Goal: Transaction & Acquisition: Book appointment/travel/reservation

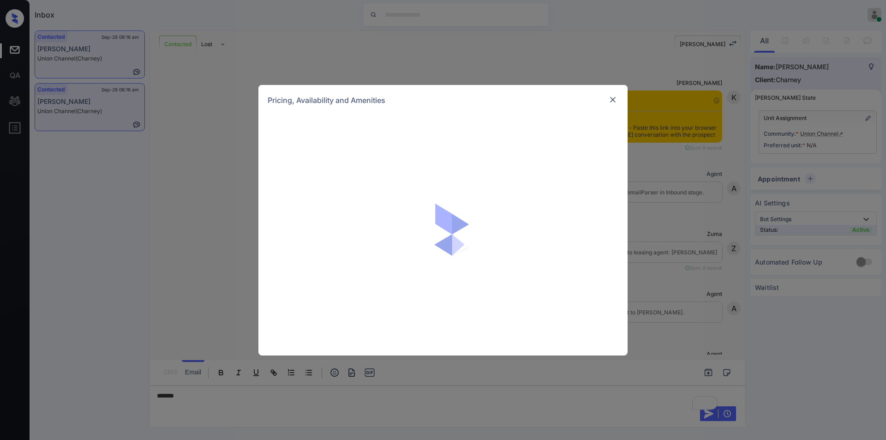
scroll to position [1009, 0]
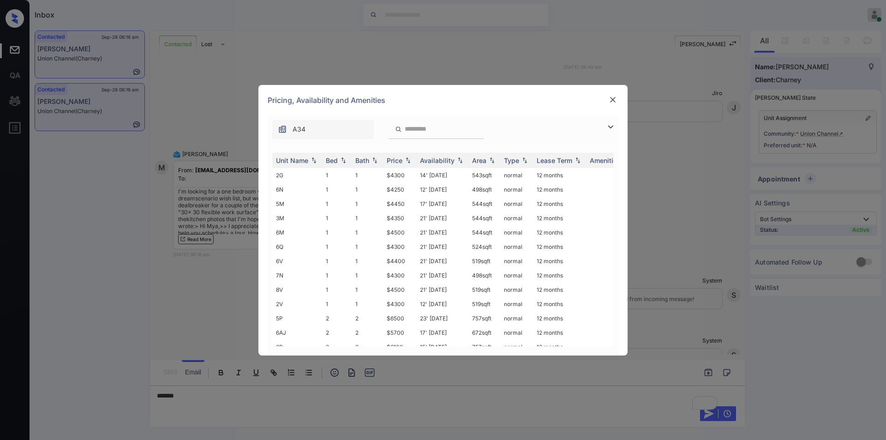
click at [611, 127] on img at bounding box center [610, 126] width 11 height 11
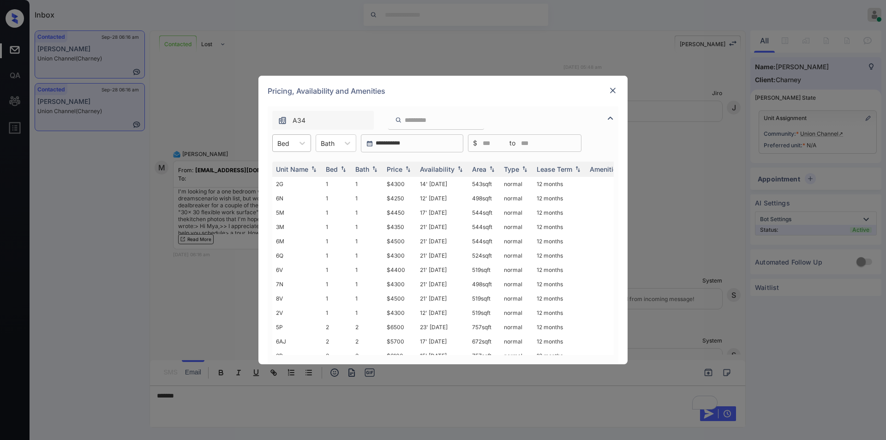
click at [290, 140] on div "Bed" at bounding box center [283, 143] width 21 height 13
click at [279, 167] on div "1" at bounding box center [291, 165] width 39 height 17
drag, startPoint x: 383, startPoint y: 183, endPoint x: 412, endPoint y: 183, distance: 29.1
click at [412, 183] on td "$4300" at bounding box center [399, 184] width 33 height 14
drag, startPoint x: 384, startPoint y: 200, endPoint x: 407, endPoint y: 201, distance: 23.1
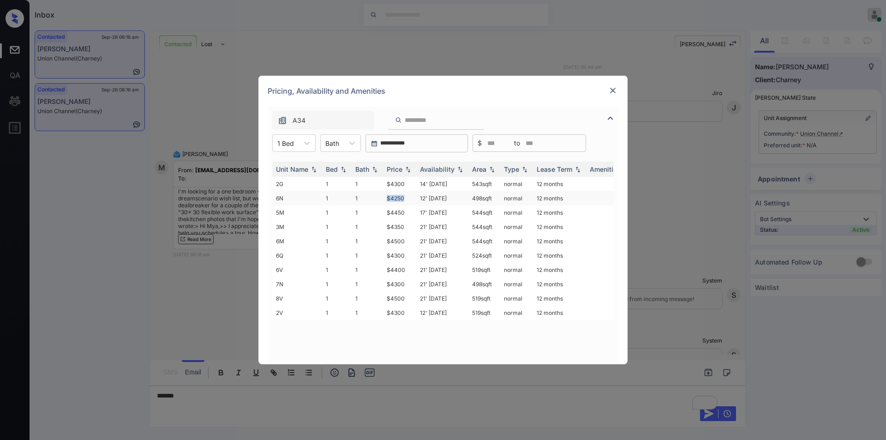
click at [407, 201] on td "$4250" at bounding box center [399, 198] width 33 height 14
copy td "$4250"
click at [400, 198] on td "$4250" at bounding box center [399, 198] width 33 height 14
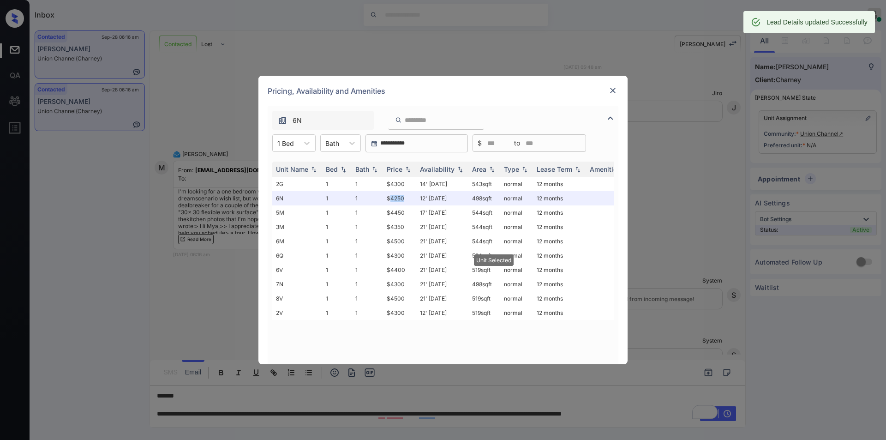
click at [615, 90] on img at bounding box center [612, 90] width 9 height 9
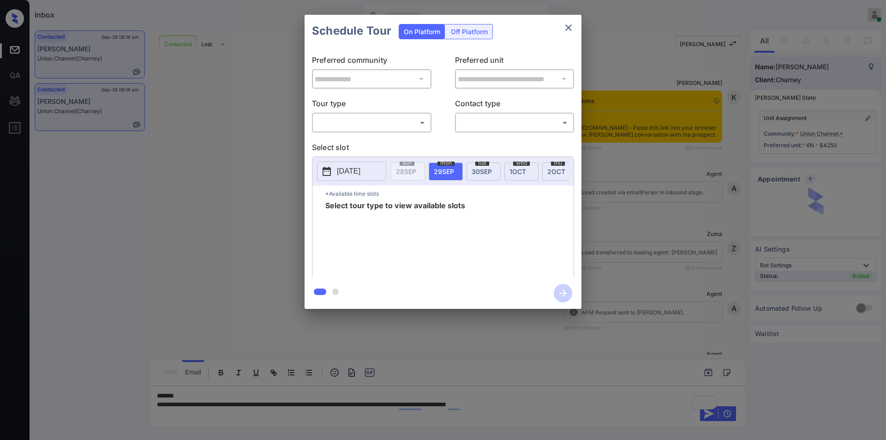
scroll to position [1191, 0]
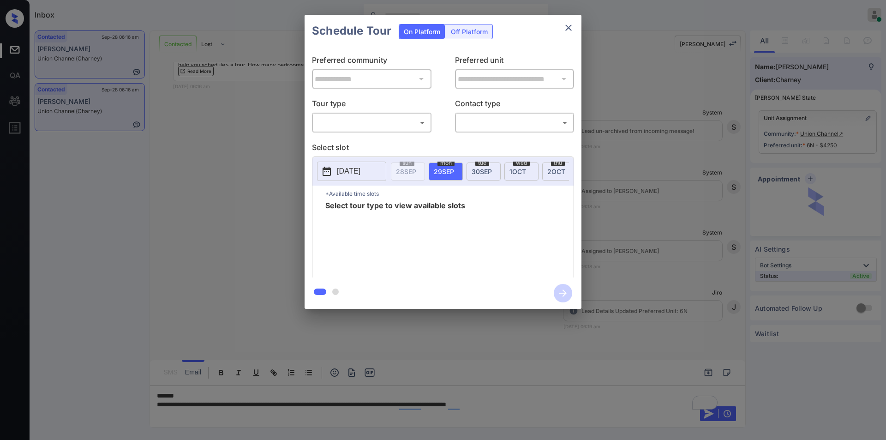
click at [350, 118] on body "Inbox Jiro Alonzo Online Set yourself offline Set yourself on break Profile Swi…" at bounding box center [443, 220] width 886 height 440
drag, startPoint x: 338, startPoint y: 140, endPoint x: 485, endPoint y: 137, distance: 147.2
click at [338, 140] on li "In Person" at bounding box center [372, 143] width 114 height 17
type input "********"
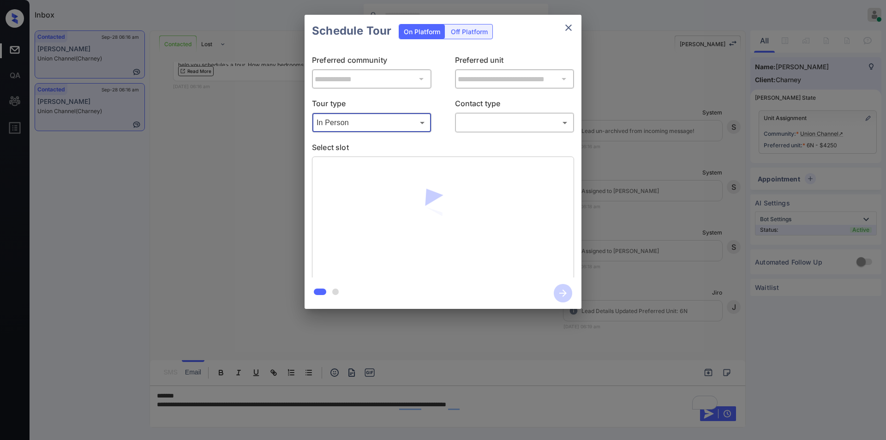
click at [496, 126] on body "Inbox Jiro Alonzo Online Set yourself offline Set yourself on break Profile Swi…" at bounding box center [443, 220] width 886 height 440
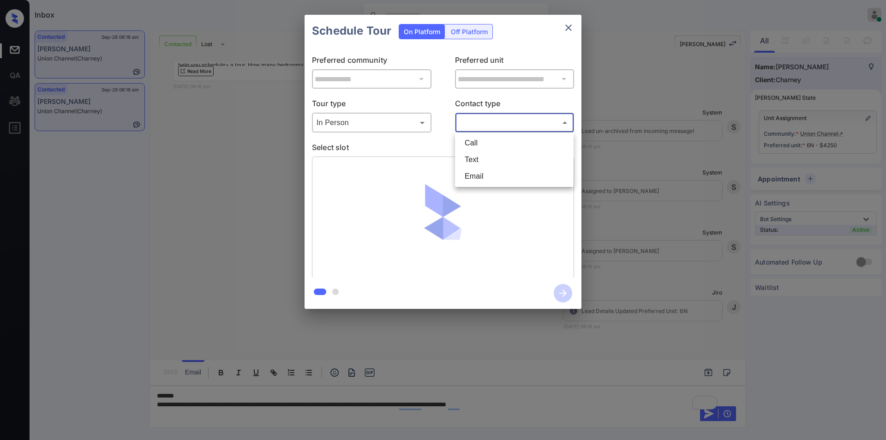
click at [478, 158] on li "Text" at bounding box center [514, 159] width 114 height 17
type input "****"
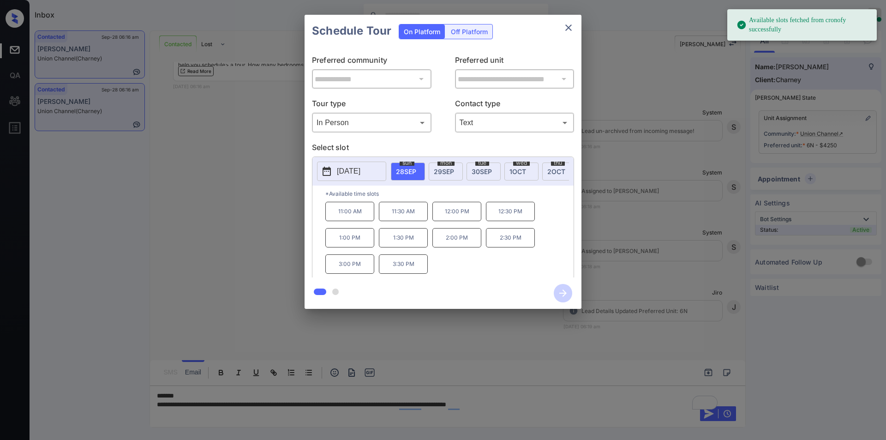
click at [488, 163] on span "tue" at bounding box center [482, 163] width 14 height 6
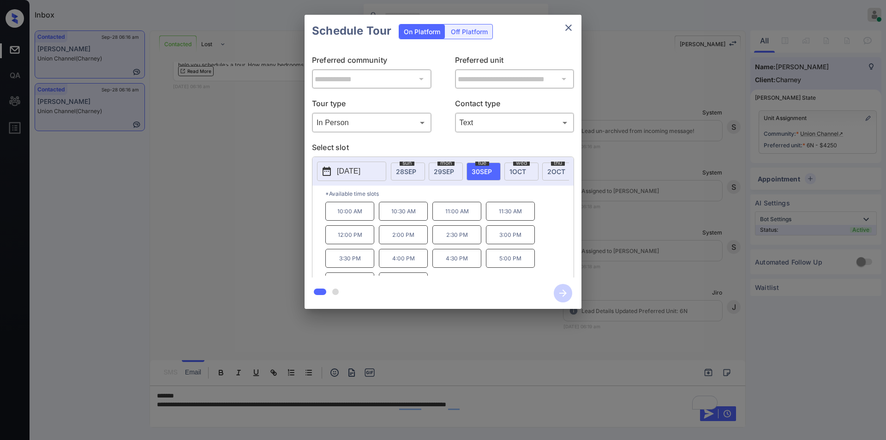
click at [206, 265] on div "**********" at bounding box center [443, 161] width 886 height 323
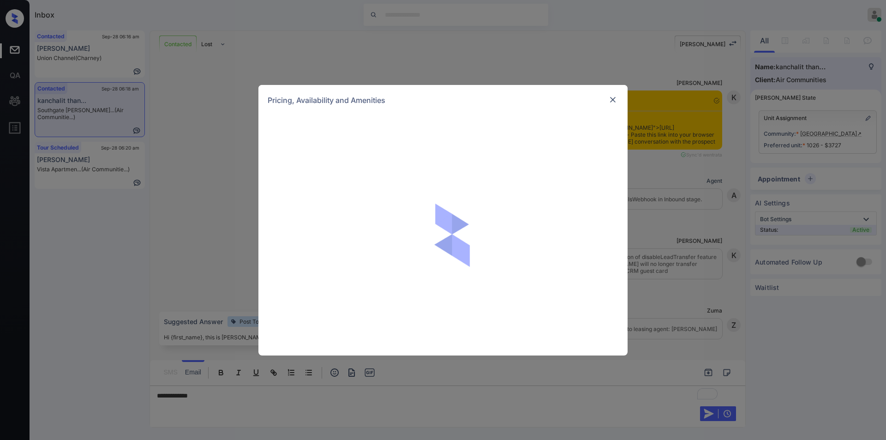
scroll to position [774, 0]
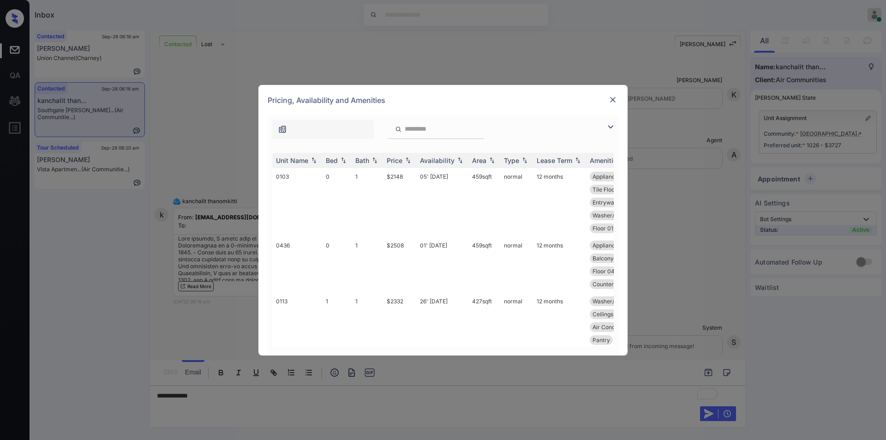
click at [609, 128] on img at bounding box center [610, 126] width 11 height 11
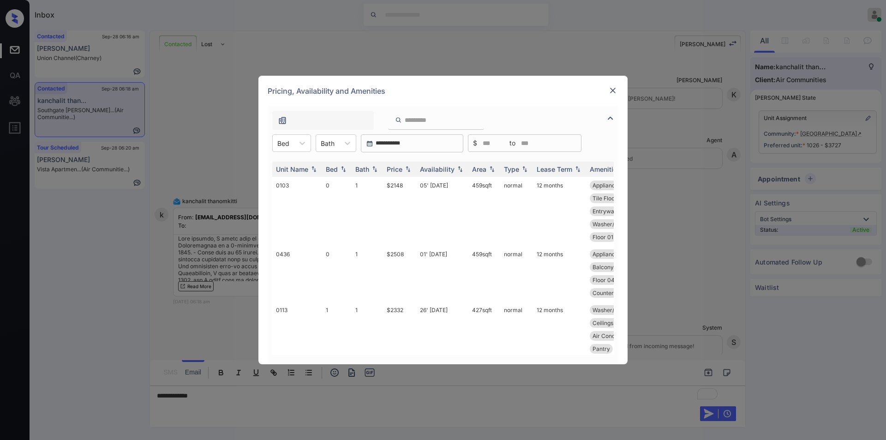
click at [303, 155] on div "Unit Name Bed Bath Price Availability Area Type Lease Term Amenities 0103 0 1 $…" at bounding box center [443, 258] width 351 height 212
click at [301, 142] on icon at bounding box center [302, 142] width 9 height 9
click at [278, 202] on div "2" at bounding box center [291, 199] width 39 height 17
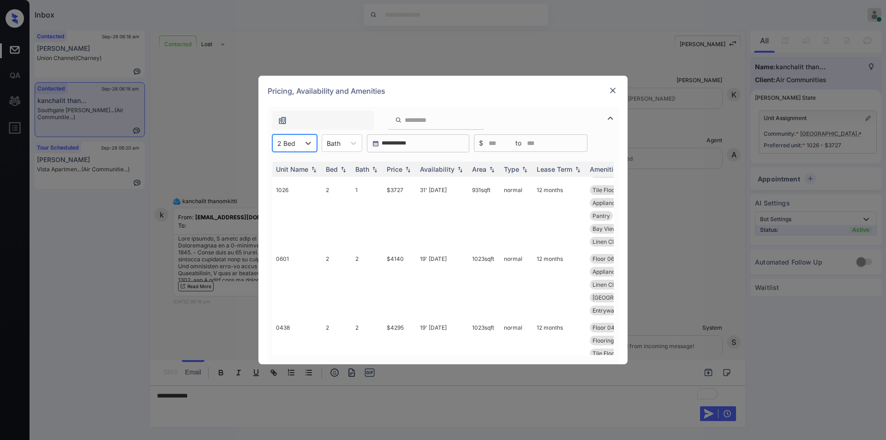
scroll to position [93, 0]
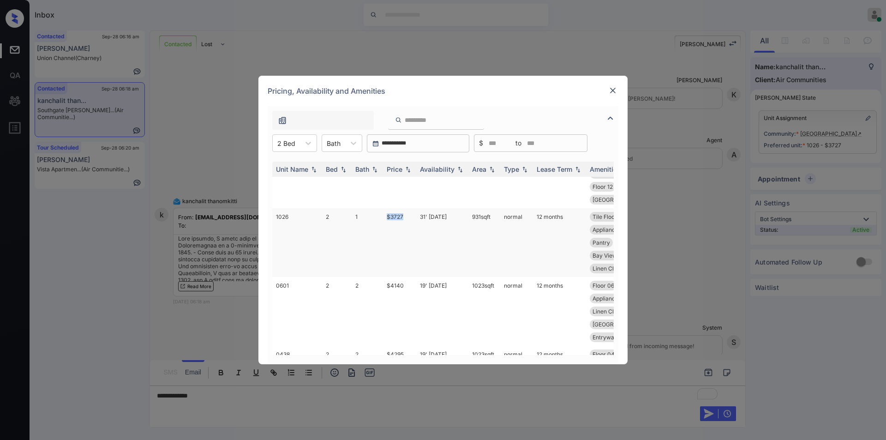
drag, startPoint x: 383, startPoint y: 215, endPoint x: 406, endPoint y: 215, distance: 22.6
click at [406, 215] on td "$3727" at bounding box center [399, 242] width 33 height 69
copy td "$3727"
click at [607, 91] on div at bounding box center [612, 90] width 11 height 11
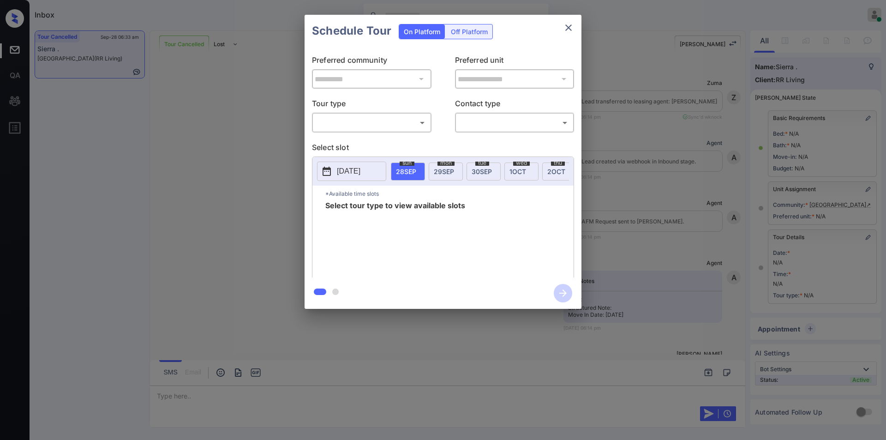
scroll to position [7963, 0]
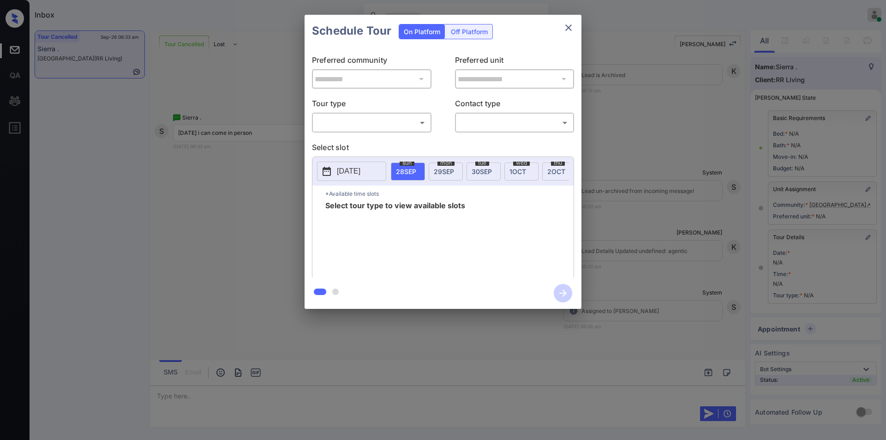
click at [359, 126] on body "Inbox Jiro Alonzo Online Set yourself offline Set yourself on break Profile Swi…" at bounding box center [443, 220] width 886 height 440
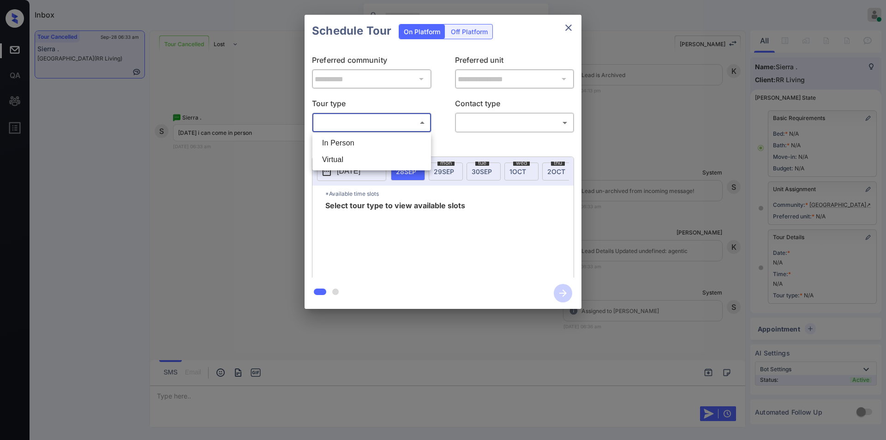
click at [340, 142] on li "In Person" at bounding box center [372, 143] width 114 height 17
type input "********"
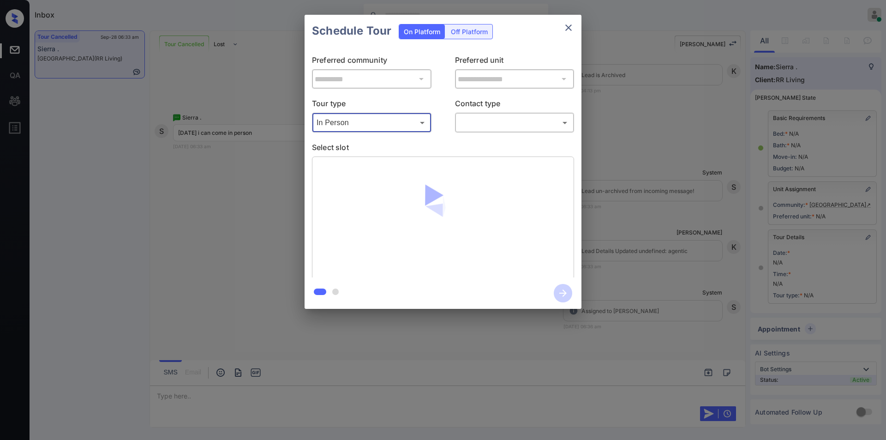
click at [460, 125] on body "Inbox Jiro Alonzo Online Set yourself offline Set yourself on break Profile Swi…" at bounding box center [443, 220] width 886 height 440
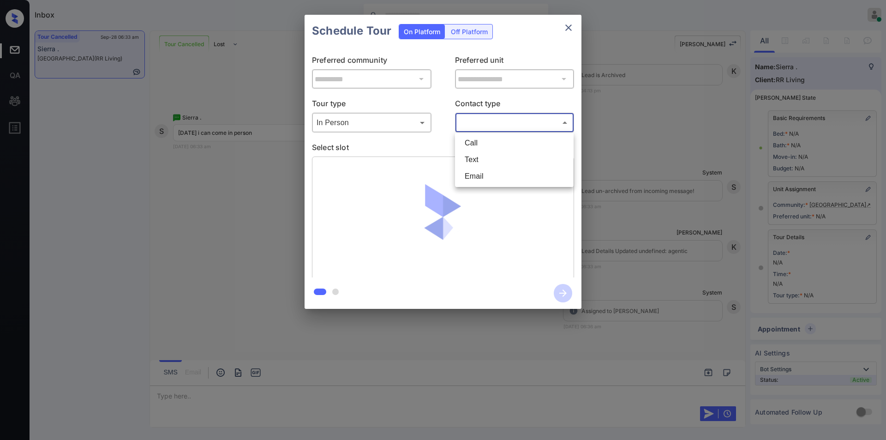
click at [468, 159] on li "Text" at bounding box center [514, 159] width 114 height 17
type input "****"
click at [566, 28] on icon "close" at bounding box center [568, 27] width 11 height 11
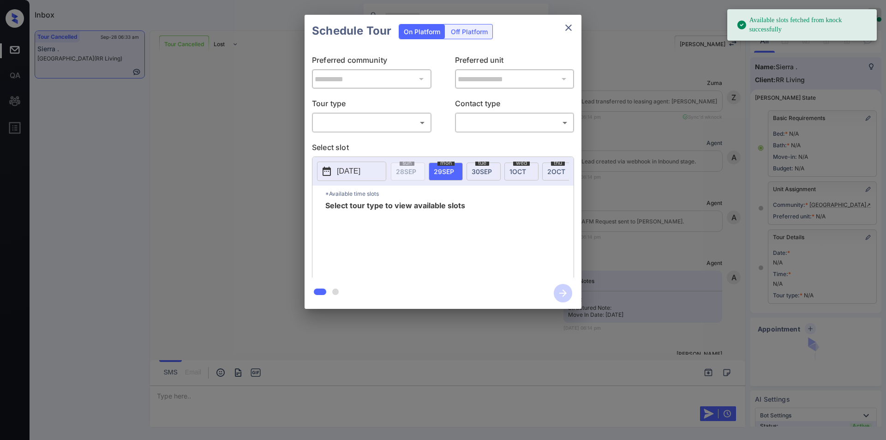
scroll to position [7963, 0]
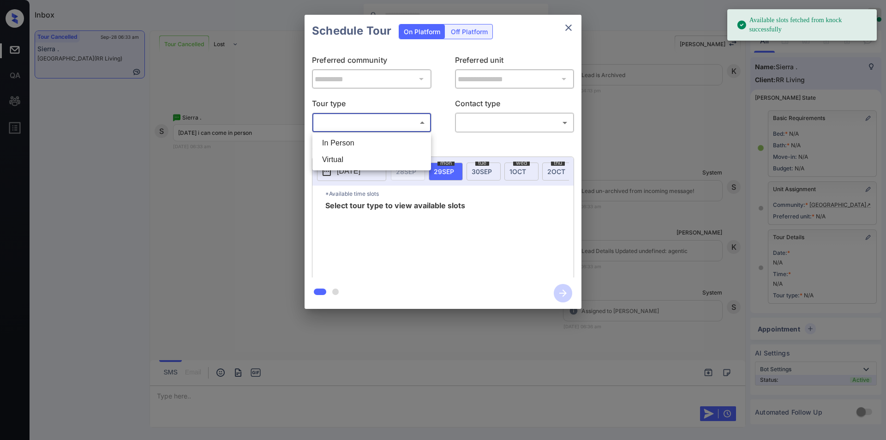
click at [369, 120] on body "Available slots fetched from knock successfully Inbox [PERSON_NAME] Online Set …" at bounding box center [443, 220] width 886 height 440
click at [342, 143] on li "In Person" at bounding box center [372, 143] width 114 height 17
type input "********"
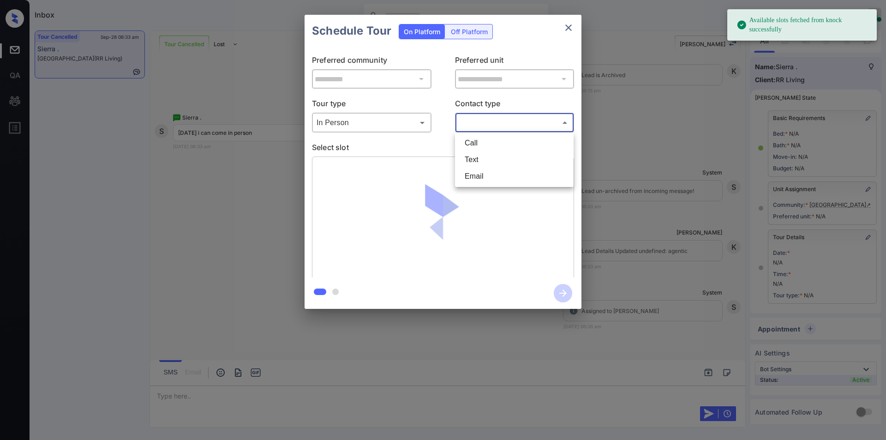
click at [473, 123] on body "Available slots fetched from knock successfully Inbox [PERSON_NAME] Online Set …" at bounding box center [443, 220] width 886 height 440
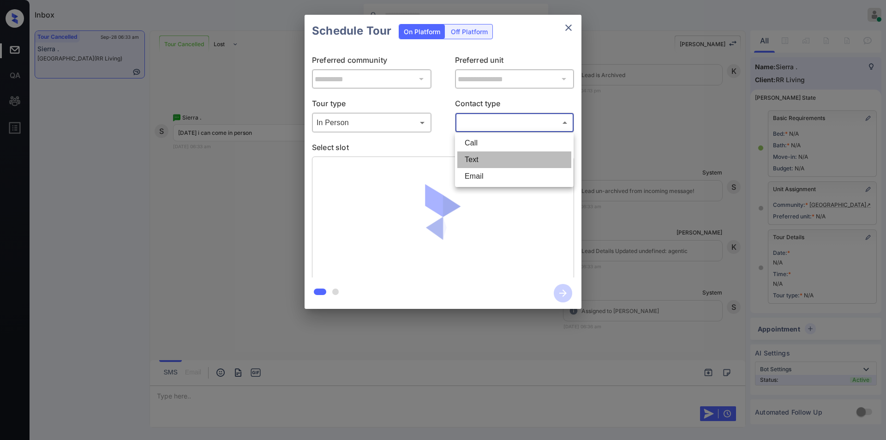
click at [473, 157] on li "Text" at bounding box center [514, 159] width 114 height 17
type input "****"
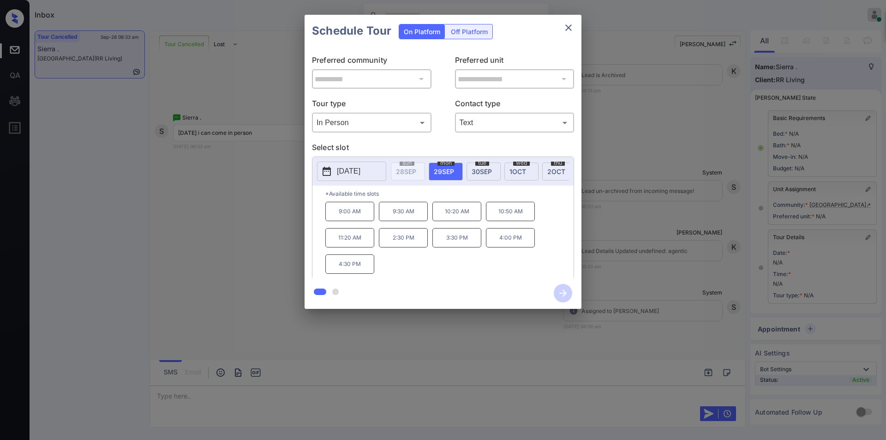
click at [360, 170] on p "[DATE]" at bounding box center [349, 171] width 24 height 11
click at [413, 50] on div at bounding box center [413, 45] width 12 height 12
click at [243, 238] on div "**********" at bounding box center [443, 161] width 886 height 323
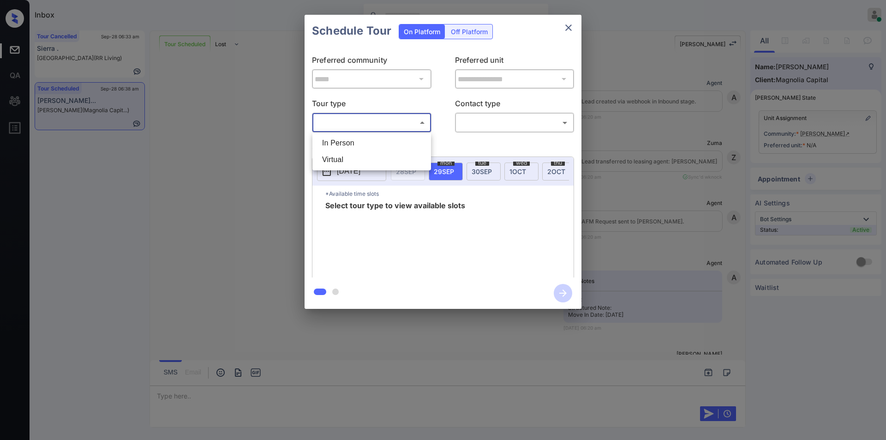
scroll to position [1965, 0]
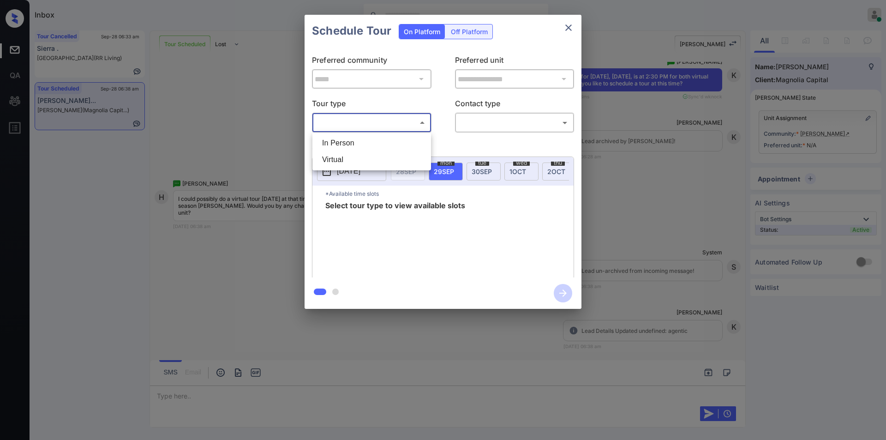
click at [571, 26] on div at bounding box center [443, 220] width 886 height 440
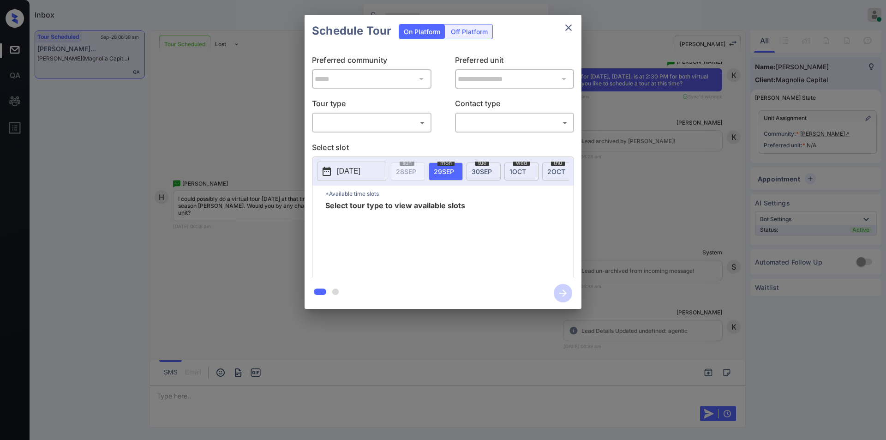
click at [678, 201] on div "**********" at bounding box center [443, 161] width 886 height 323
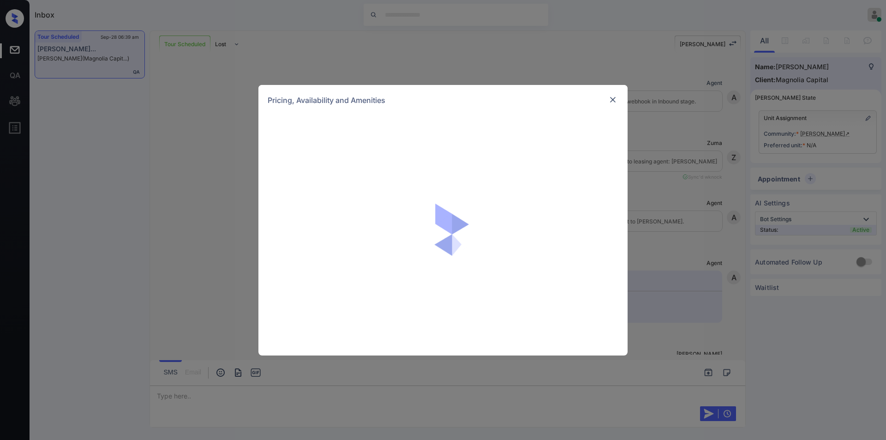
scroll to position [1581, 0]
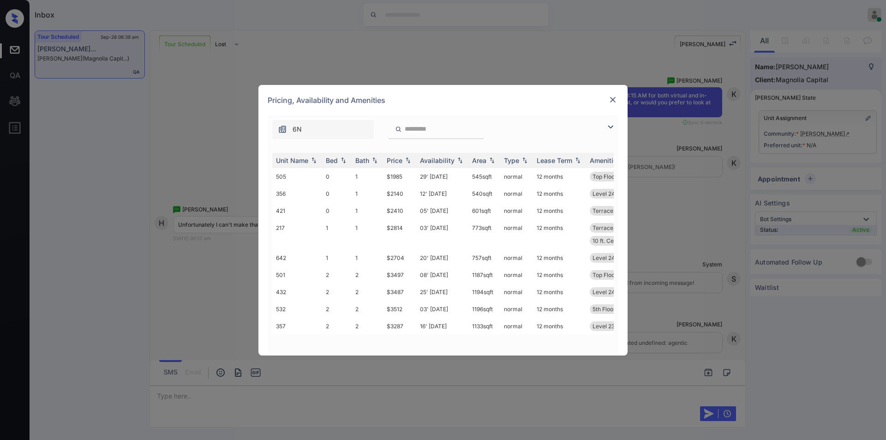
click at [604, 97] on div "Pricing, Availability and Amenities" at bounding box center [442, 100] width 369 height 30
click at [615, 98] on img at bounding box center [612, 99] width 9 height 9
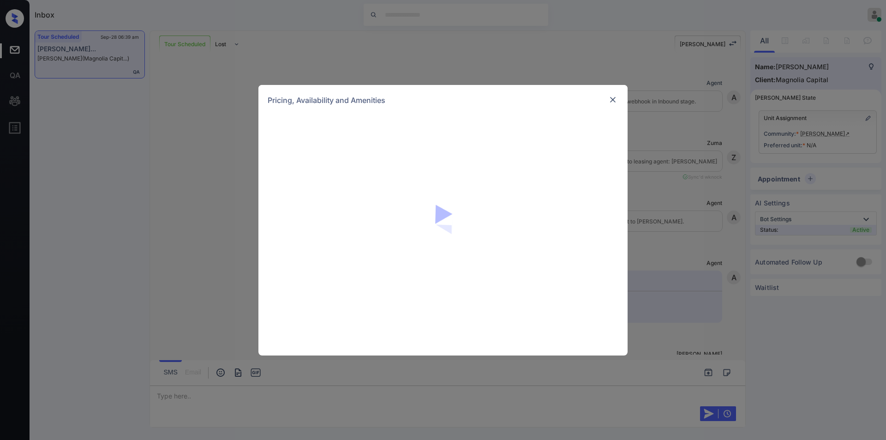
scroll to position [1259, 0]
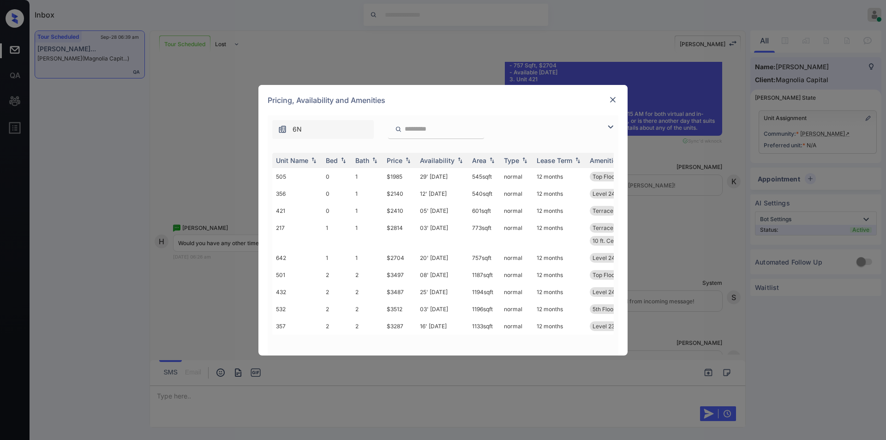
click at [611, 119] on div "6N" at bounding box center [443, 127] width 351 height 24
click at [396, 176] on td "$1985" at bounding box center [399, 176] width 33 height 17
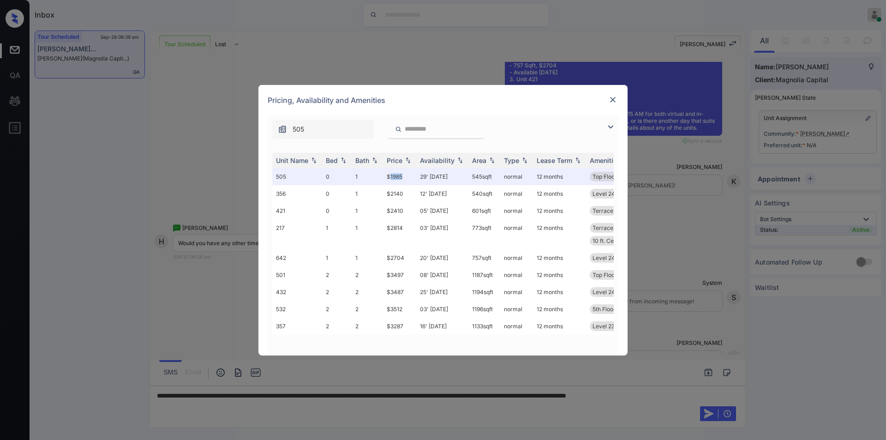
click at [612, 97] on img at bounding box center [612, 99] width 9 height 9
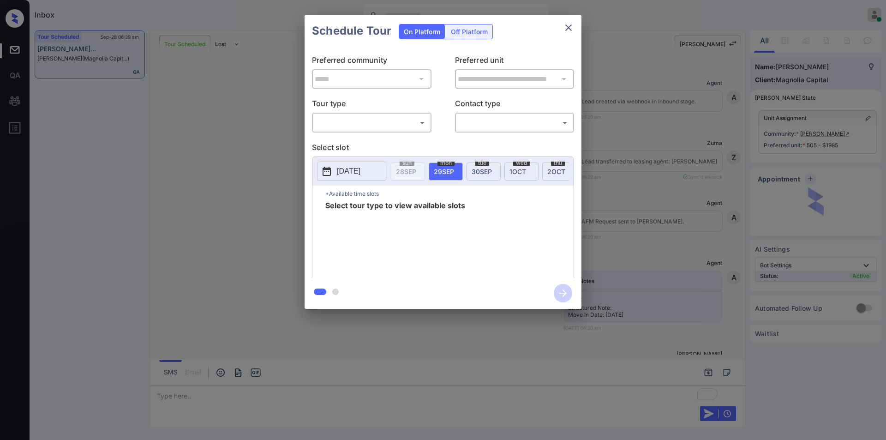
scroll to position [2676, 0]
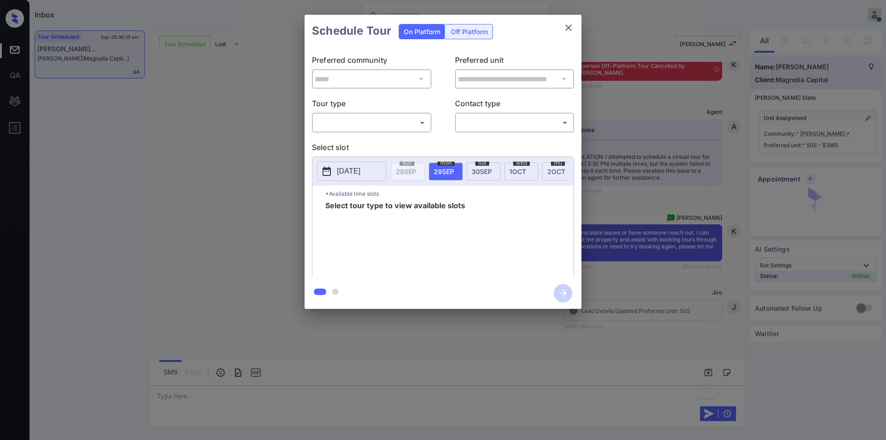
click at [340, 125] on body "Inbox Jiro Alonzo Online Set yourself offline Set yourself on break Profile Swi…" at bounding box center [443, 220] width 886 height 440
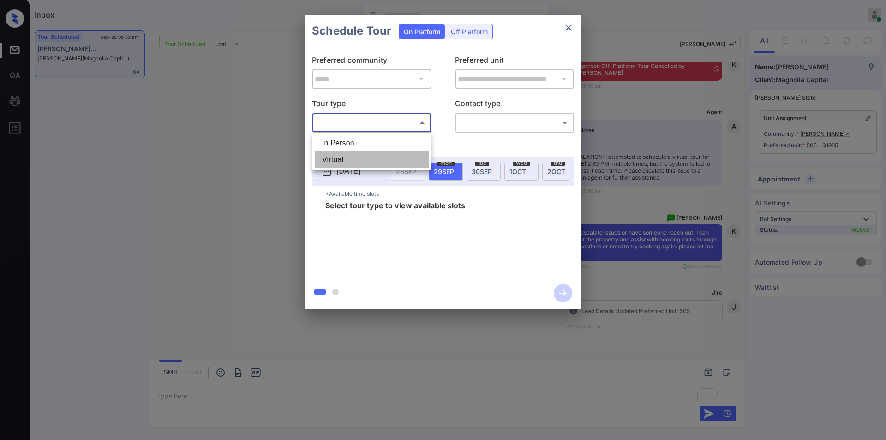
click at [335, 161] on li "Virtual" at bounding box center [372, 159] width 114 height 17
type input "*******"
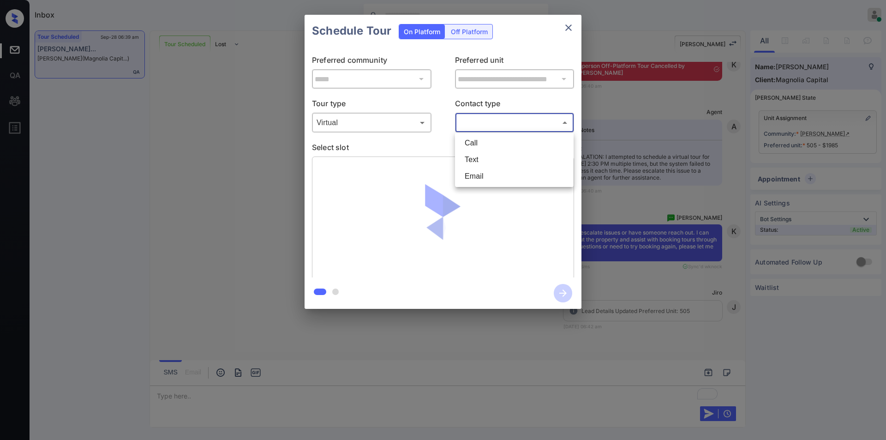
click at [484, 123] on body "Inbox Jiro Alonzo Online Set yourself offline Set yourself on break Profile Swi…" at bounding box center [443, 220] width 886 height 440
click at [477, 153] on li "Text" at bounding box center [514, 159] width 114 height 17
type input "****"
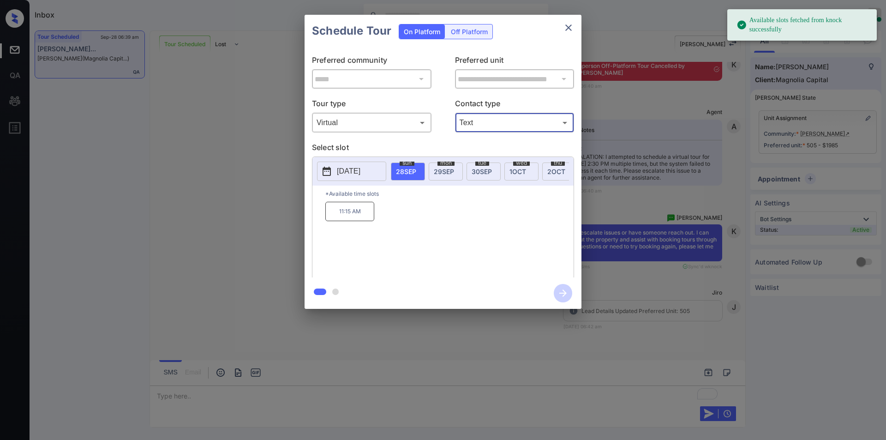
click at [446, 171] on span "29 SEP" at bounding box center [444, 171] width 20 height 8
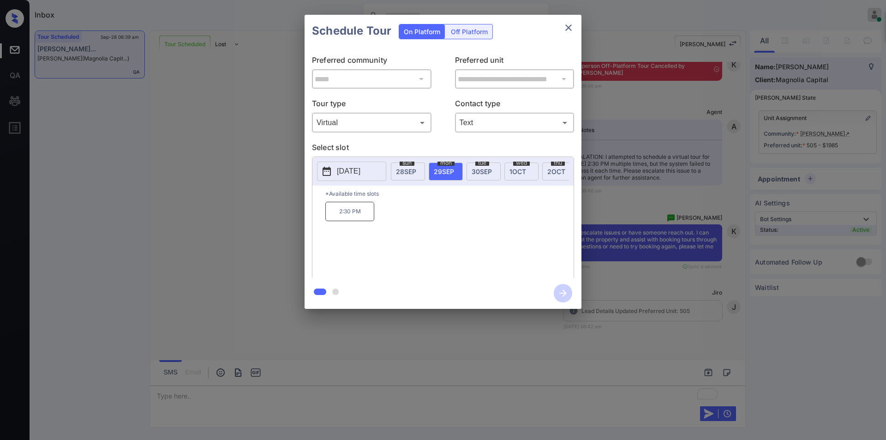
click at [336, 217] on p "2:30 PM" at bounding box center [349, 211] width 49 height 19
click at [562, 295] on icon "button" at bounding box center [563, 293] width 18 height 18
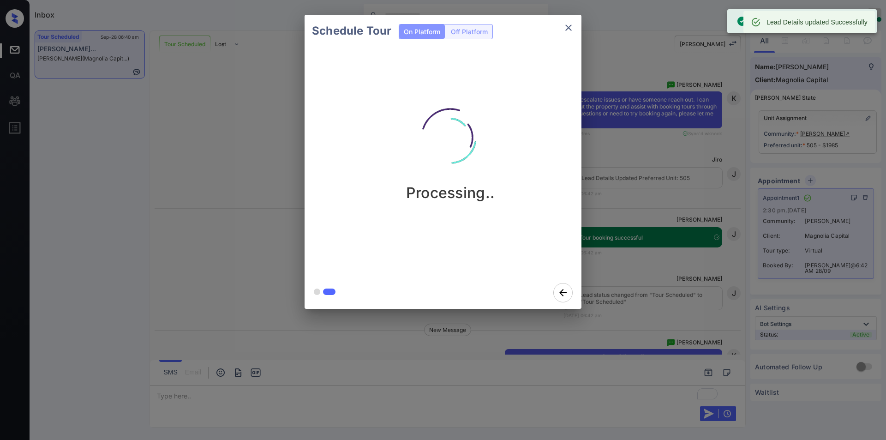
scroll to position [2874, 0]
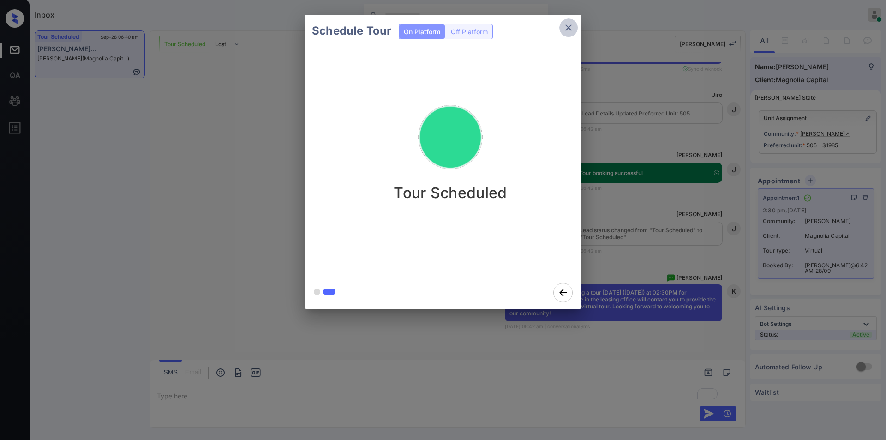
click at [570, 29] on icon "close" at bounding box center [568, 27] width 6 height 6
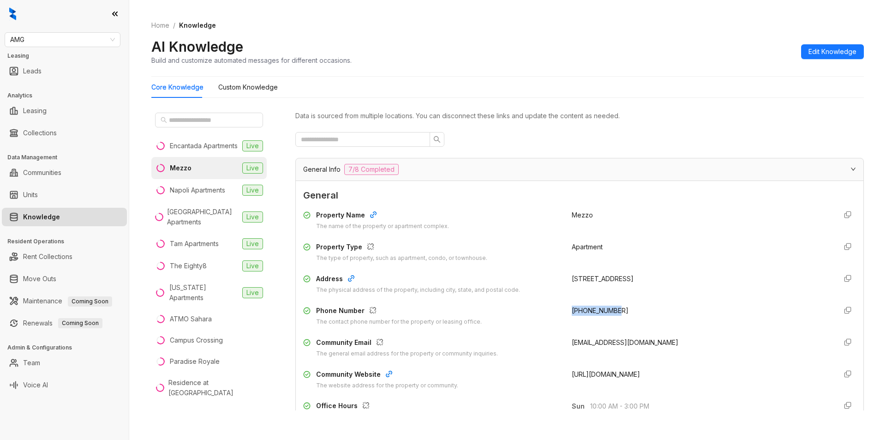
click at [50, 41] on span "AMG" at bounding box center [62, 40] width 105 height 14
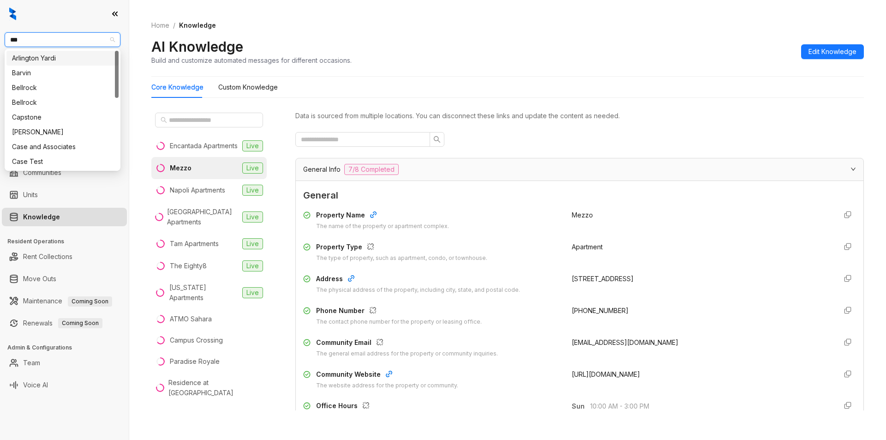
type input "****"
click at [45, 59] on div "Case and Associates" at bounding box center [62, 58] width 101 height 10
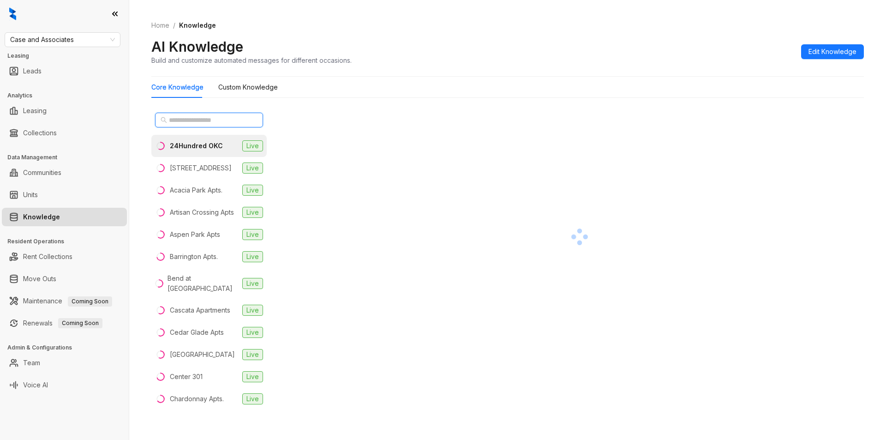
click at [205, 119] on input "text" at bounding box center [209, 120] width 81 height 10
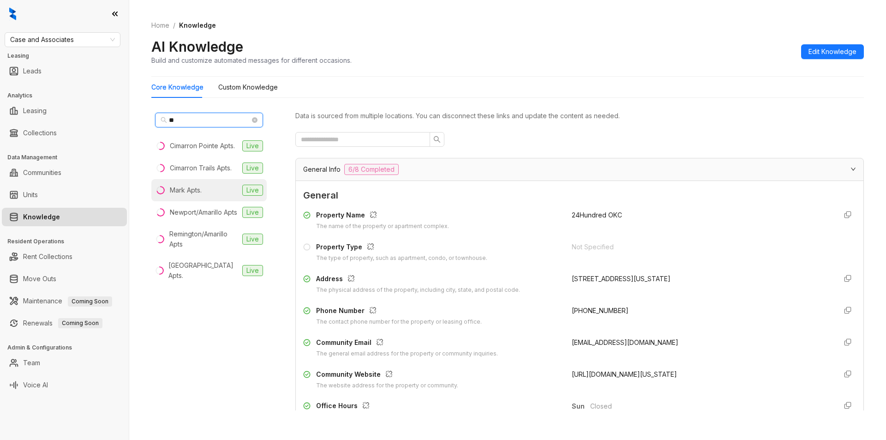
type input "**"
click at [197, 187] on div "Mark Apts." at bounding box center [186, 190] width 32 height 10
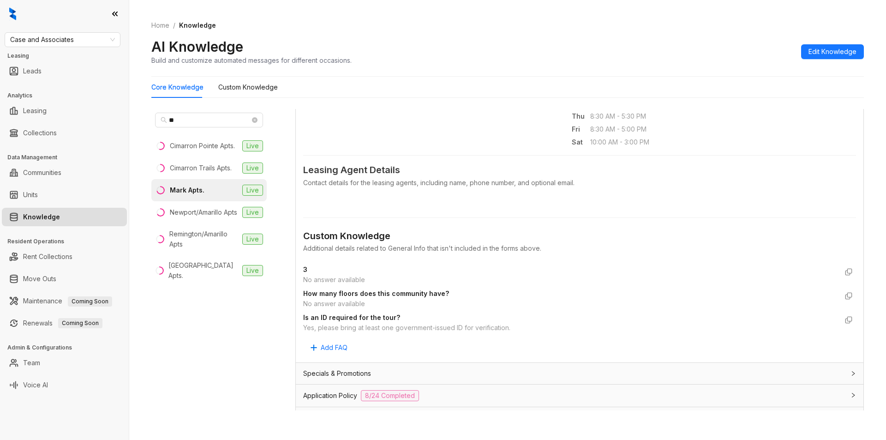
scroll to position [243, 0]
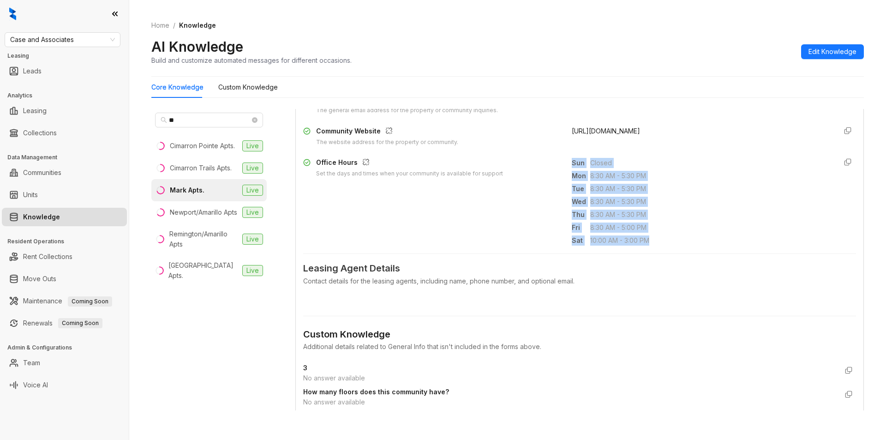
drag, startPoint x: 565, startPoint y: 161, endPoint x: 657, endPoint y: 239, distance: 120.6
click at [657, 239] on div "Sun Closed Mon 8:30 AM - 5:30 PM Tue 8:30 AM - 5:30 PM Wed 8:30 AM - 5:30 PM Th…" at bounding box center [700, 201] width 257 height 89
copy div "Sun Closed Mon 8:30 AM - 5:30 PM Tue 8:30 AM - 5:30 PM Wed 8:30 AM - 5:30 PM Th…"
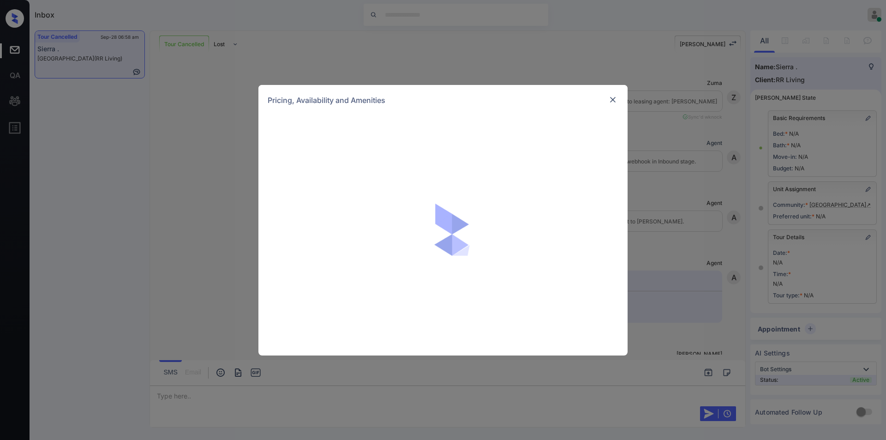
scroll to position [847, 0]
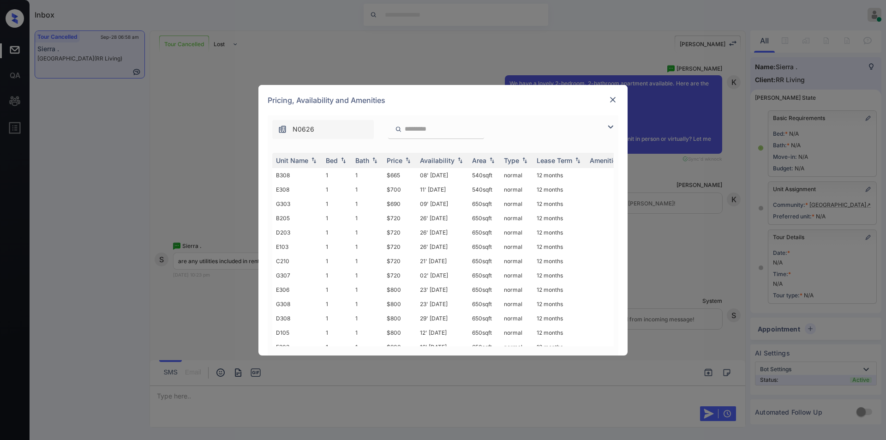
click at [609, 127] on img at bounding box center [610, 126] width 11 height 11
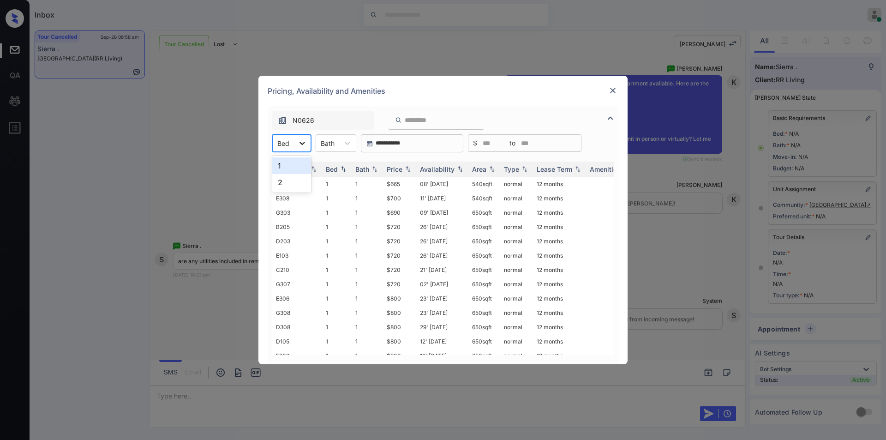
click at [300, 136] on div at bounding box center [302, 143] width 17 height 17
click at [284, 182] on div "2" at bounding box center [291, 182] width 39 height 17
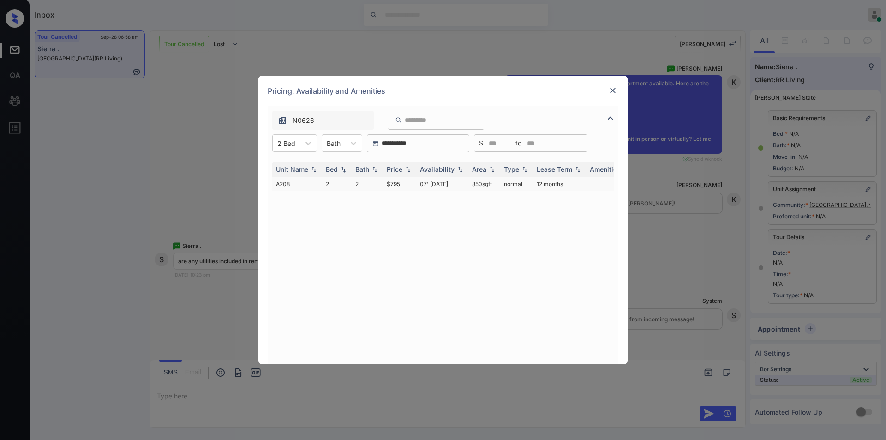
click at [388, 184] on td "$795" at bounding box center [399, 184] width 33 height 14
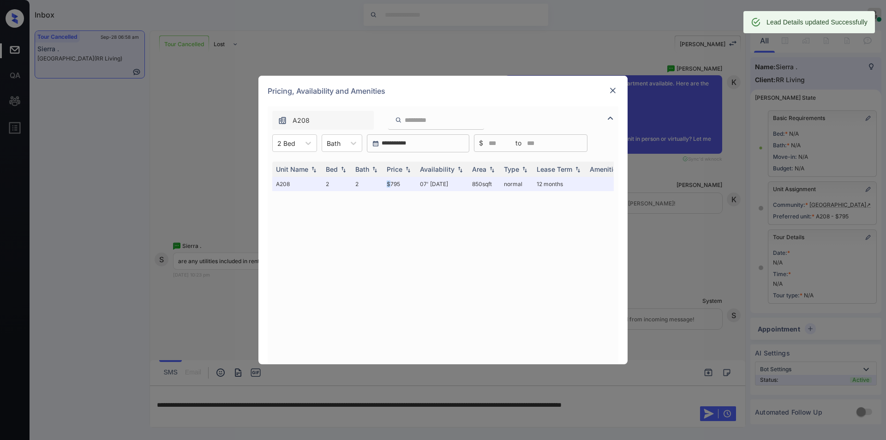
click at [615, 88] on img at bounding box center [612, 90] width 9 height 9
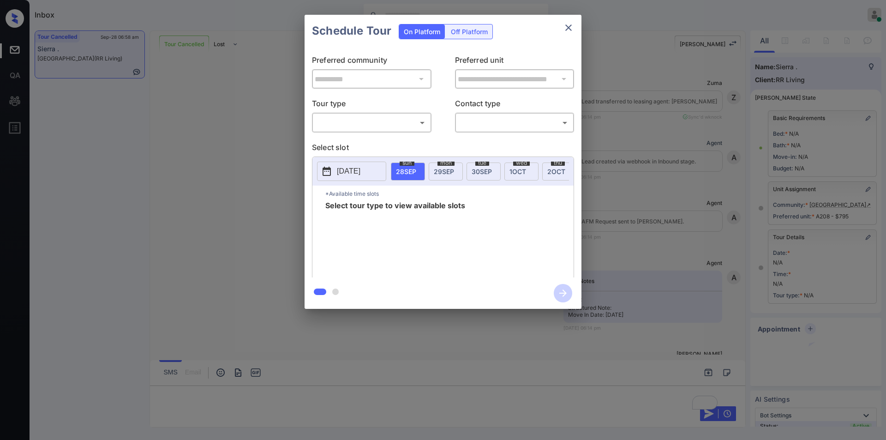
scroll to position [8441, 0]
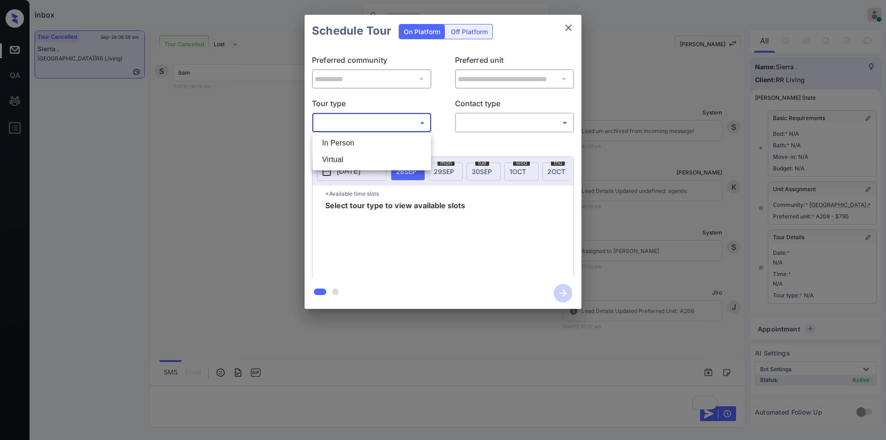
click at [366, 117] on body "Inbox [PERSON_NAME] Online Set yourself offline Set yourself on break Profile S…" at bounding box center [443, 220] width 886 height 440
click at [346, 144] on li "In Person" at bounding box center [372, 143] width 114 height 17
type input "********"
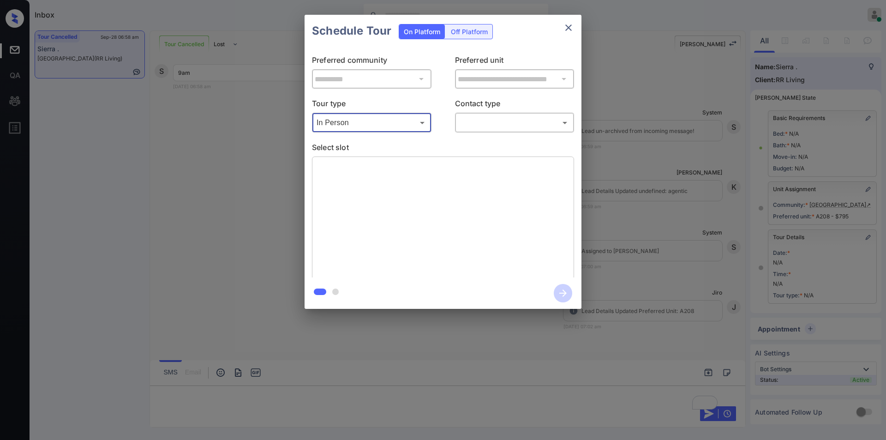
click at [482, 122] on body "Inbox Jiro Alonzo Online Set yourself offline Set yourself on break Profile Swi…" at bounding box center [443, 220] width 886 height 440
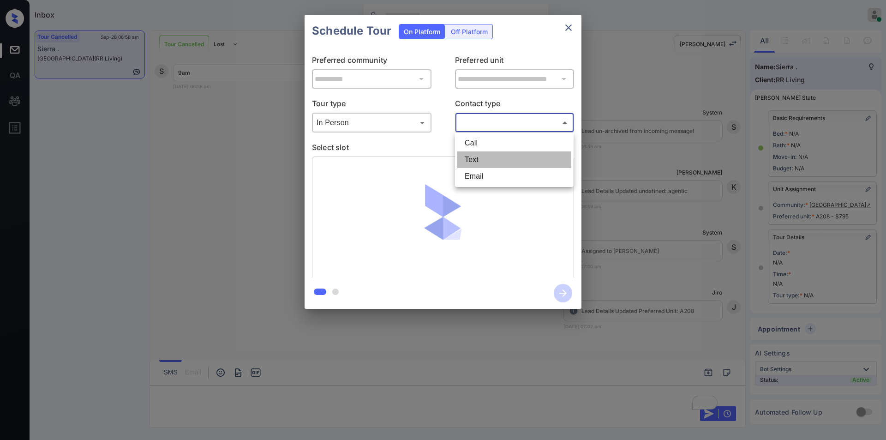
click at [490, 156] on li "Text" at bounding box center [514, 159] width 114 height 17
type input "****"
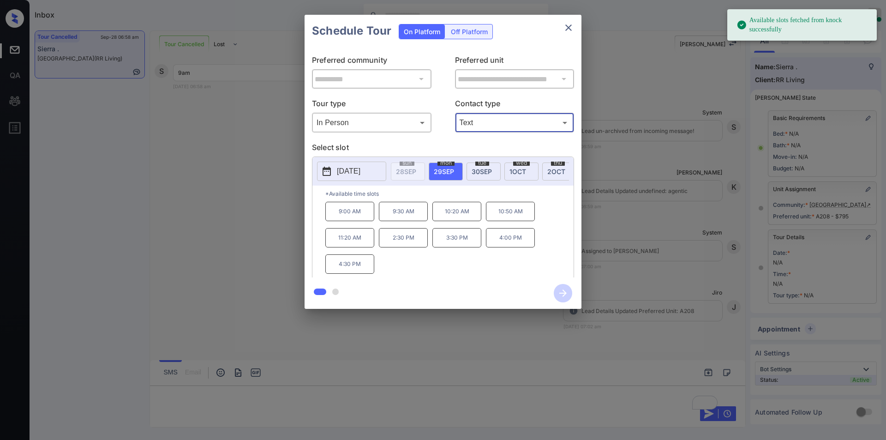
click at [353, 220] on p "9:00 AM" at bounding box center [349, 211] width 49 height 19
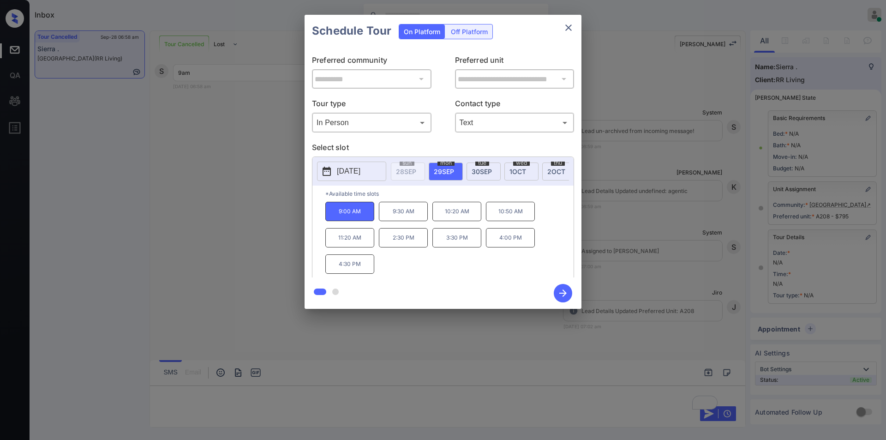
click at [560, 291] on icon "button" at bounding box center [563, 293] width 18 height 18
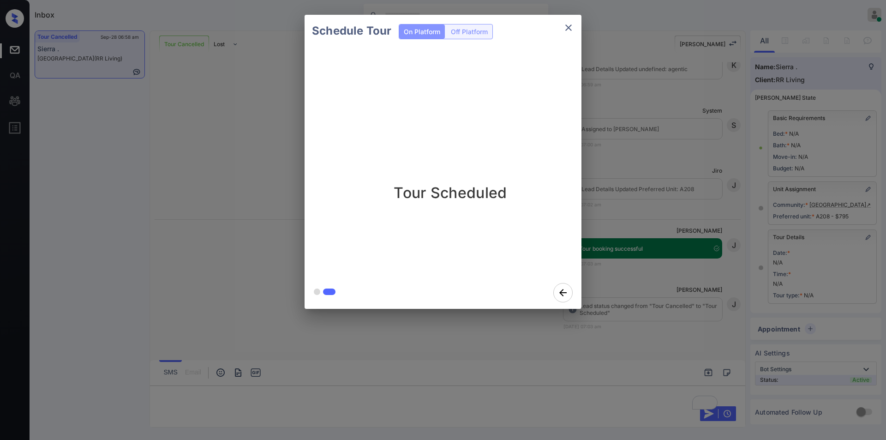
scroll to position [8562, 0]
click at [568, 29] on icon "close" at bounding box center [568, 27] width 11 height 11
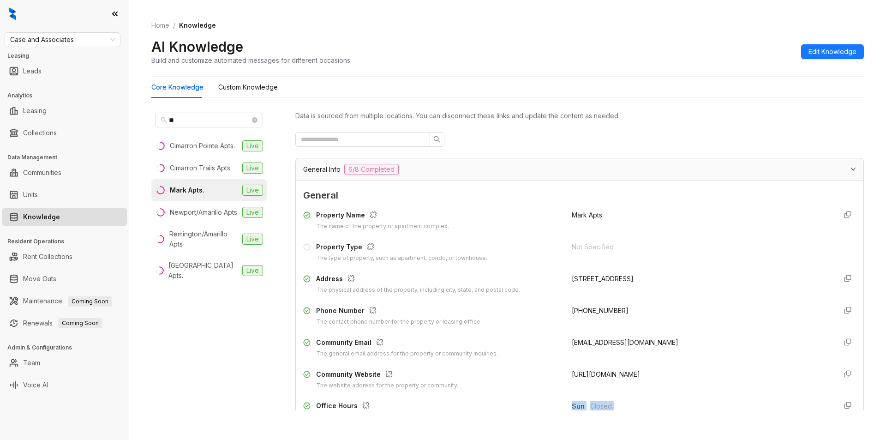
scroll to position [243, 0]
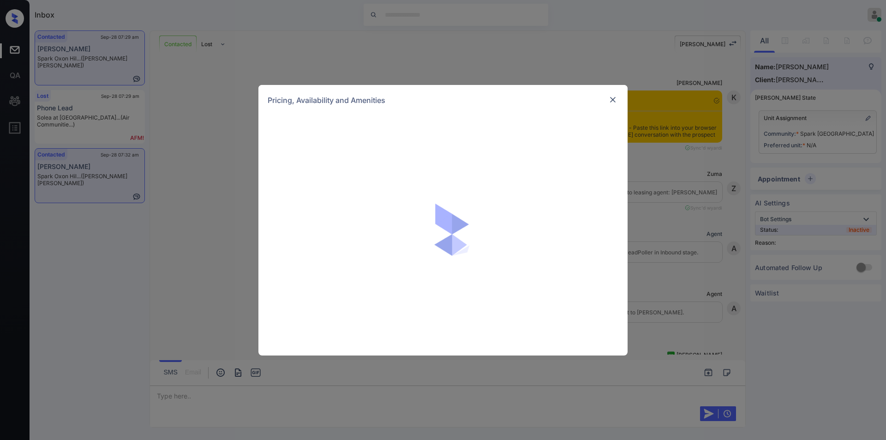
scroll to position [663, 0]
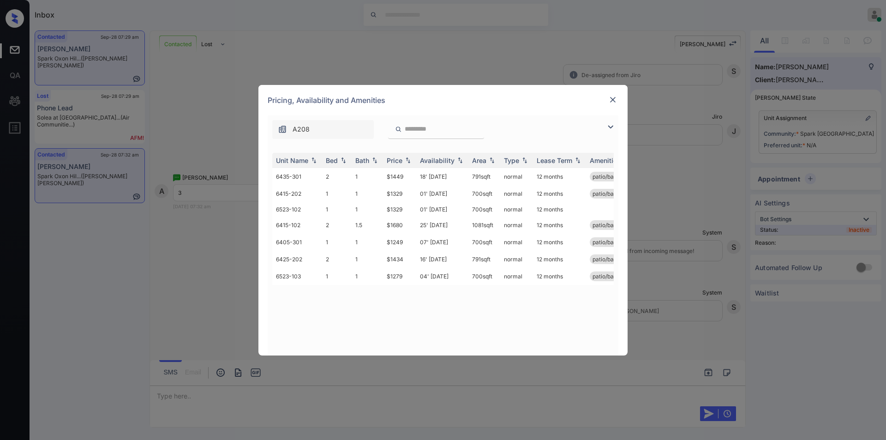
click at [611, 127] on img at bounding box center [610, 126] width 11 height 11
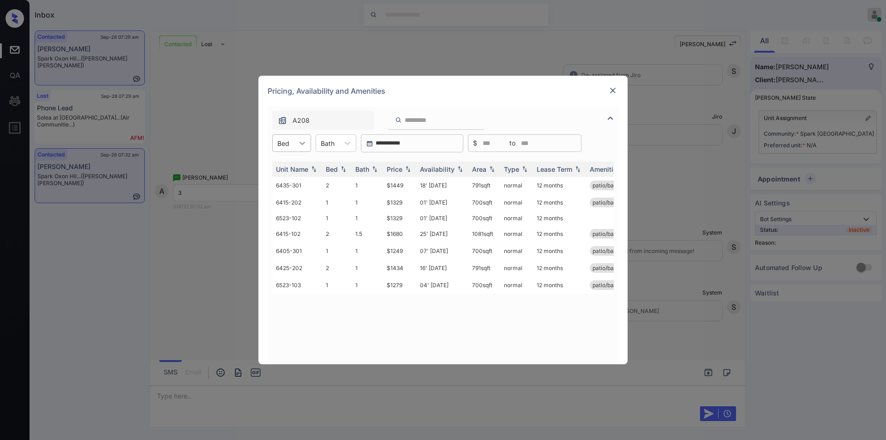
click at [298, 148] on div at bounding box center [302, 143] width 17 height 17
click at [290, 181] on div "2" at bounding box center [291, 182] width 39 height 17
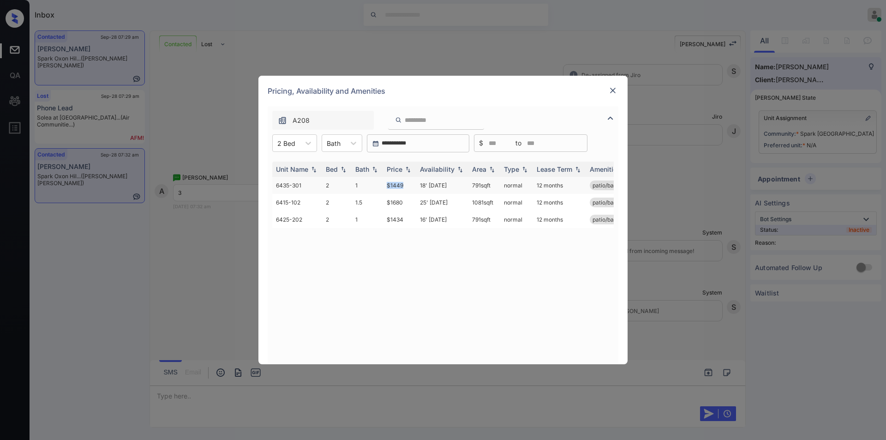
drag, startPoint x: 389, startPoint y: 183, endPoint x: 408, endPoint y: 184, distance: 18.5
click at [408, 184] on tr "6435-301 2 1 $1449 18' [DATE] 791 sqft normal 12 months patio/balcony renovated" at bounding box center [513, 185] width 482 height 17
copy tr "$1449"
click at [610, 92] on img at bounding box center [612, 90] width 9 height 9
